Goal: Task Accomplishment & Management: Manage account settings

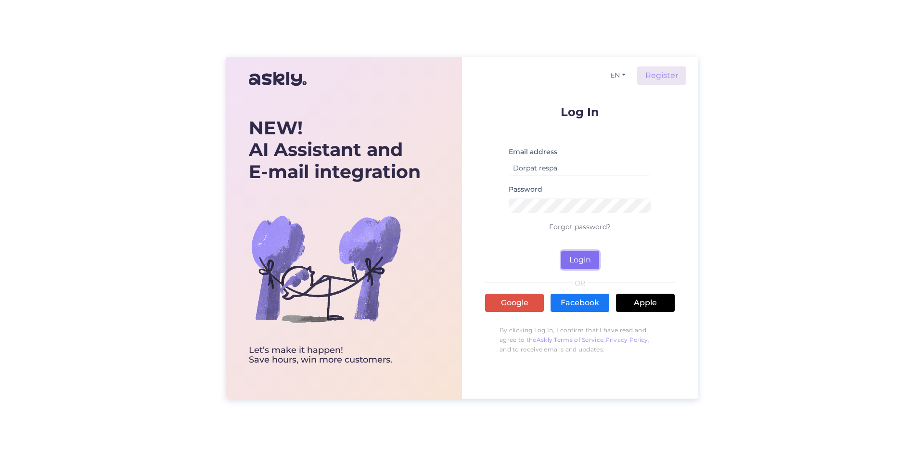
click at [580, 261] on button "Login" at bounding box center [580, 260] width 38 height 18
click at [659, 248] on form "Log In Email address Dorpat respa Password Forgot password? Login" at bounding box center [580, 187] width 190 height 163
click at [580, 260] on button "Login" at bounding box center [580, 260] width 38 height 18
drag, startPoint x: 572, startPoint y: 170, endPoint x: 457, endPoint y: 170, distance: 115.5
click at [457, 170] on div "NEW! AI Assistant and E-mail integration Let’s make it happen! Save hours, win …" at bounding box center [461, 228] width 471 height 342
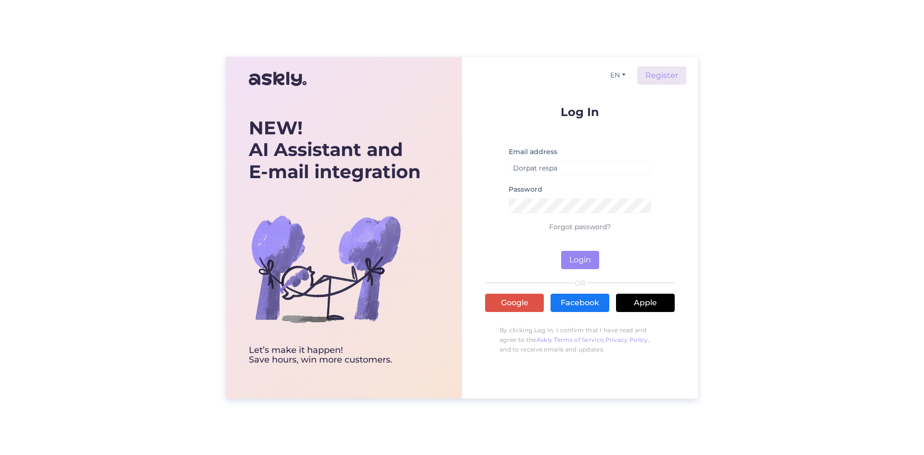
click at [657, 276] on div "Log In Email address Dorpat respa Password Forgot password? Login OR Google Fac…" at bounding box center [580, 232] width 190 height 253
click at [568, 161] on input "Dorpat respa" at bounding box center [579, 168] width 142 height 15
drag, startPoint x: 567, startPoint y: 163, endPoint x: 443, endPoint y: 167, distance: 124.7
click at [443, 167] on div "NEW! AI Assistant and E-mail integration Let’s make it happen! Save hours, win …" at bounding box center [461, 228] width 471 height 342
type input "reception@dorpat"
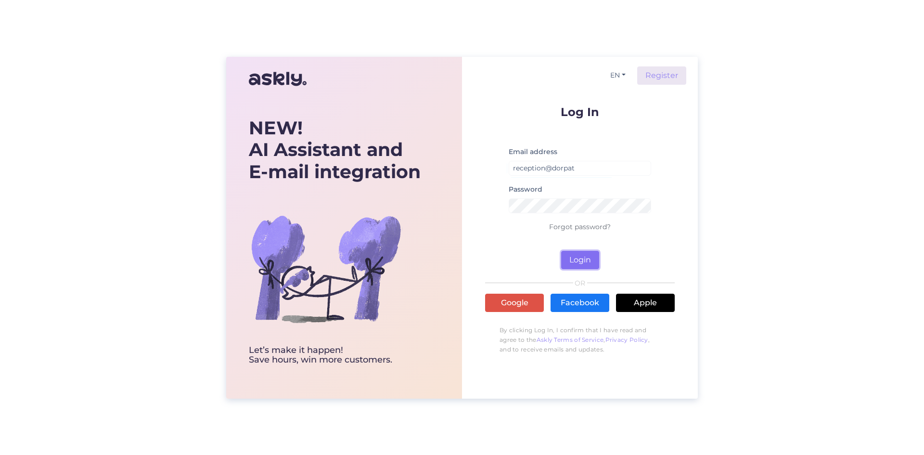
click at [582, 257] on button "Login" at bounding box center [580, 260] width 38 height 18
click at [599, 168] on input "reception@dorpat" at bounding box center [579, 168] width 142 height 15
type input "Dorpat respa"
click at [574, 266] on button "Login" at bounding box center [580, 260] width 38 height 18
